Goal: Browse casually

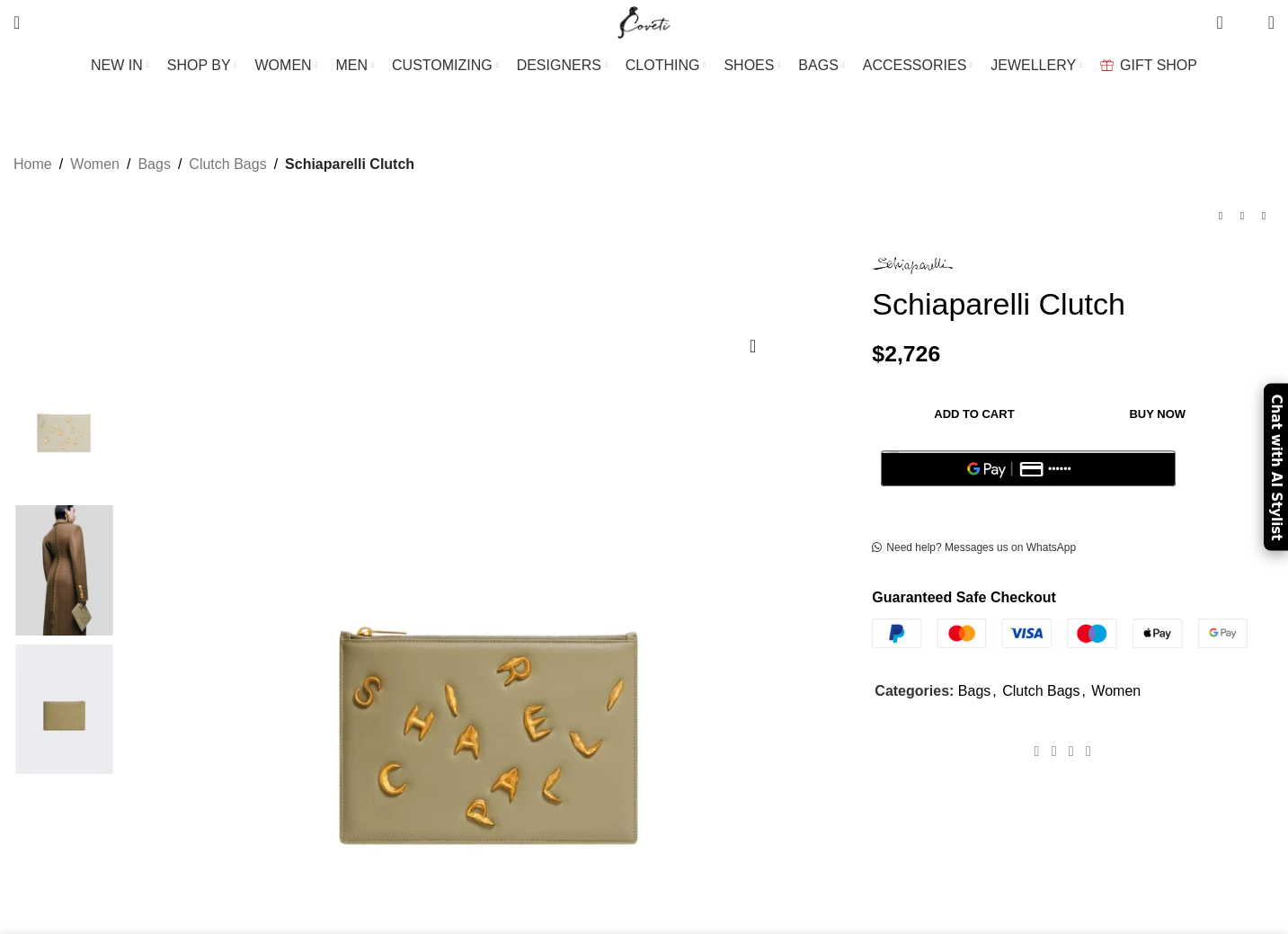
click at [118, 505] on img at bounding box center [63, 570] width 109 height 130
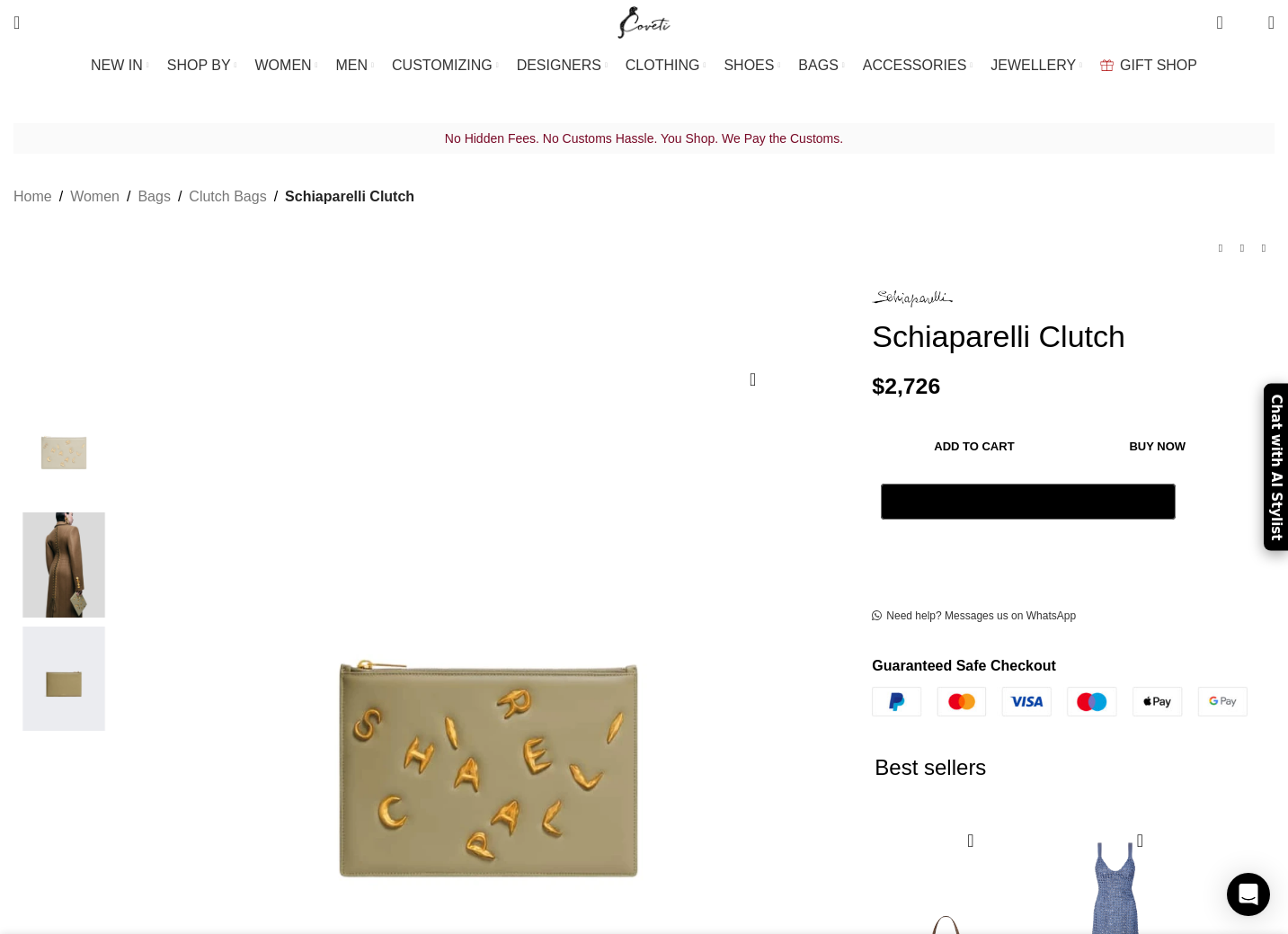
click at [118, 512] on img "2 / 3" at bounding box center [63, 565] width 109 height 106
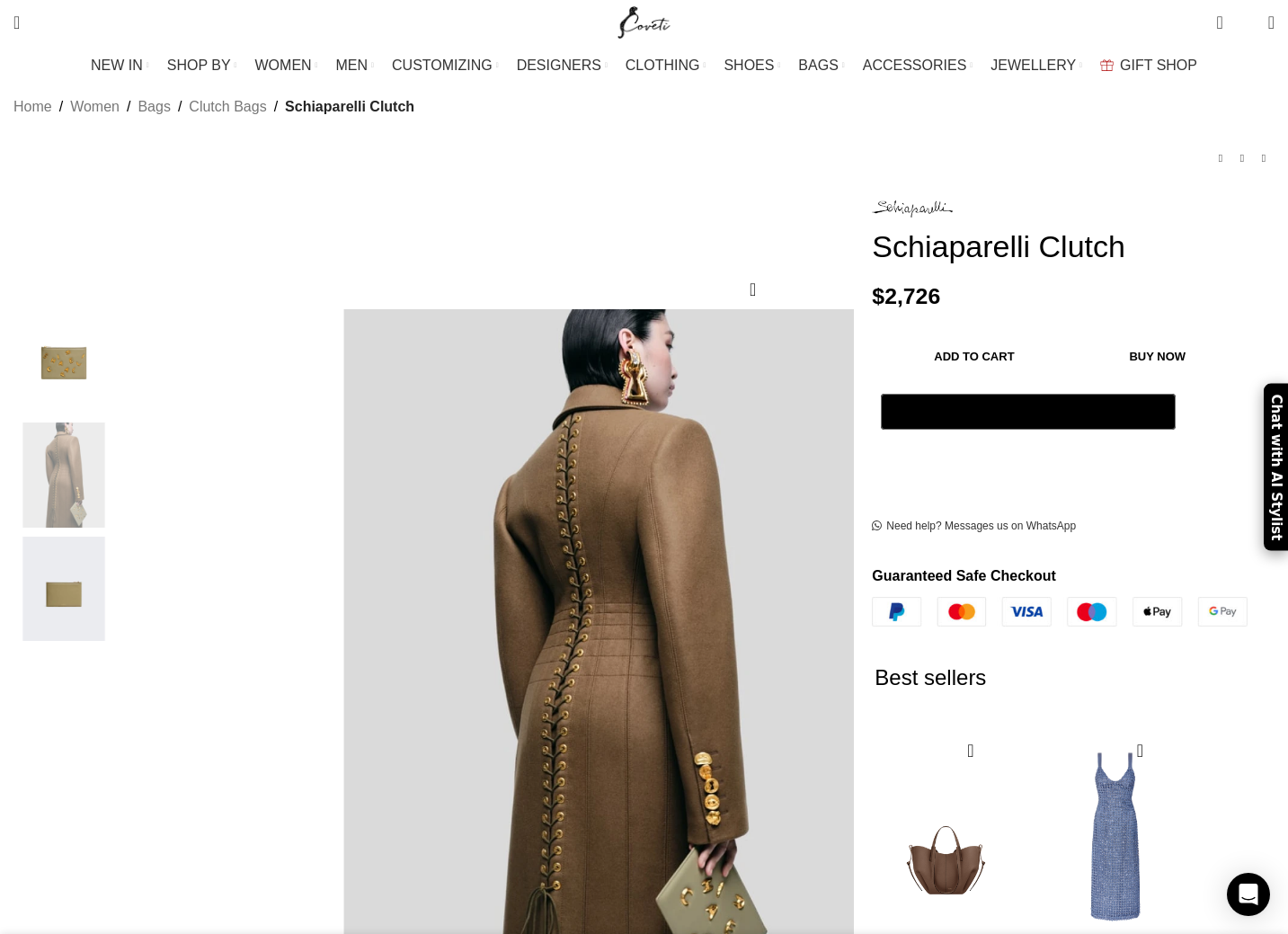
scroll to position [0, 190]
